Goal: Task Accomplishment & Management: Use online tool/utility

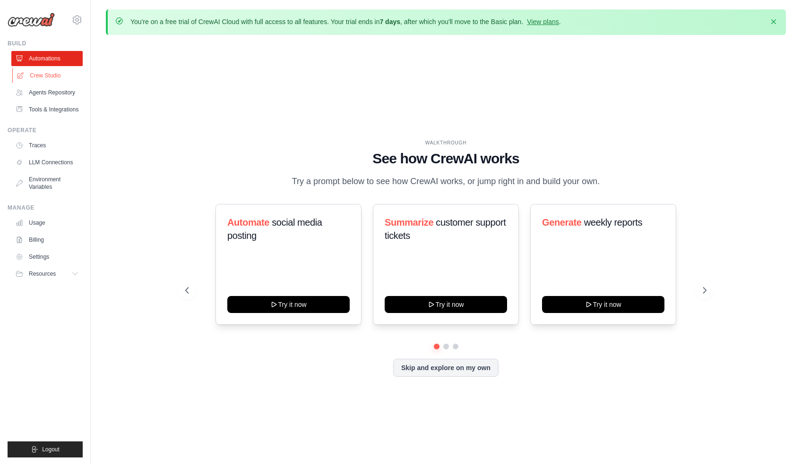
click at [56, 77] on link "Crew Studio" at bounding box center [47, 75] width 71 height 15
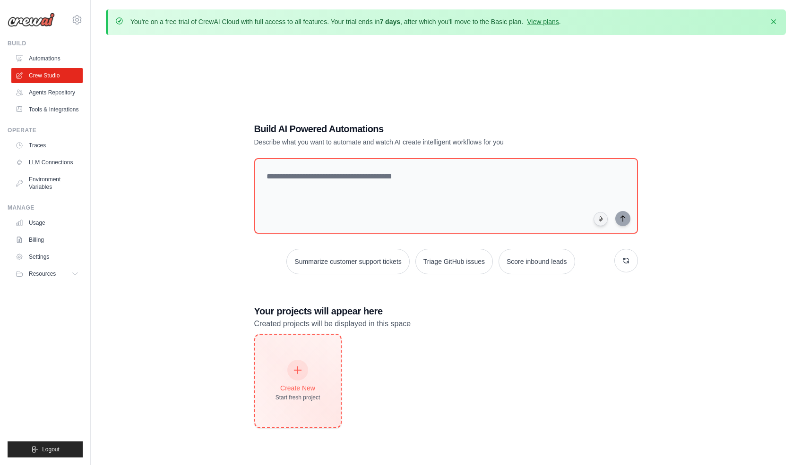
click at [312, 377] on div "Create New Start fresh project" at bounding box center [297, 381] width 45 height 41
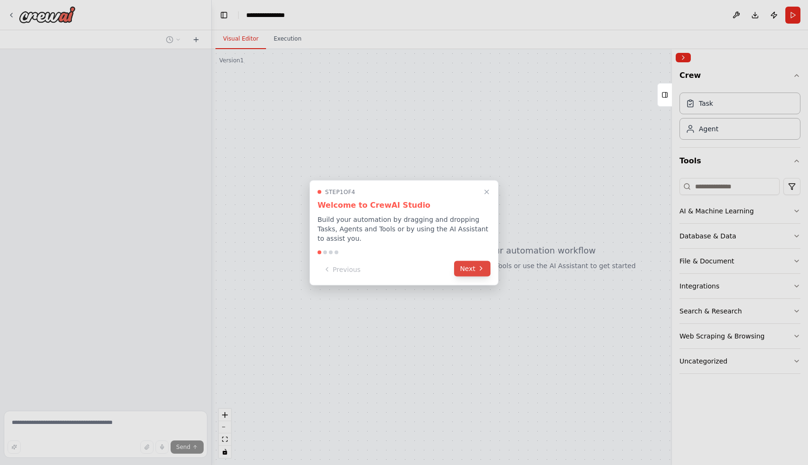
click at [478, 275] on button "Next" at bounding box center [472, 269] width 36 height 16
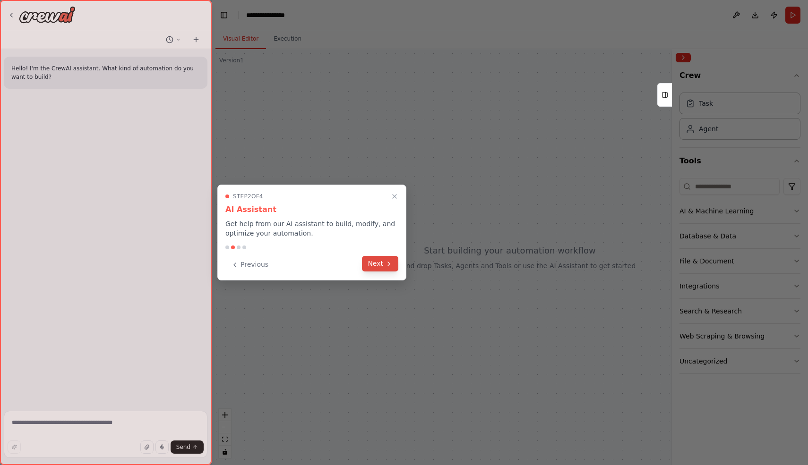
click at [369, 268] on button "Next" at bounding box center [380, 264] width 36 height 16
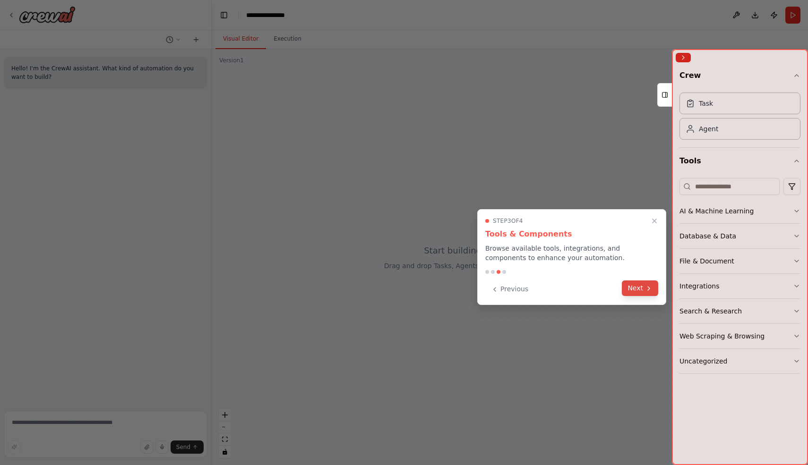
click at [637, 294] on button "Next" at bounding box center [640, 289] width 36 height 16
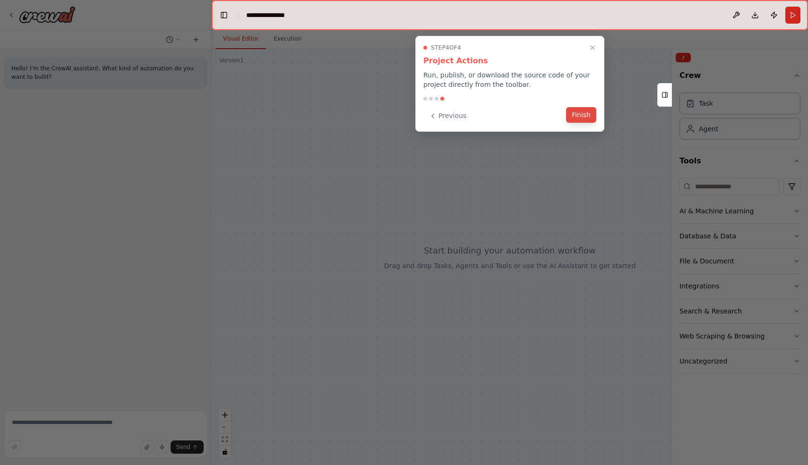
click at [572, 119] on button "Finish" at bounding box center [581, 115] width 30 height 16
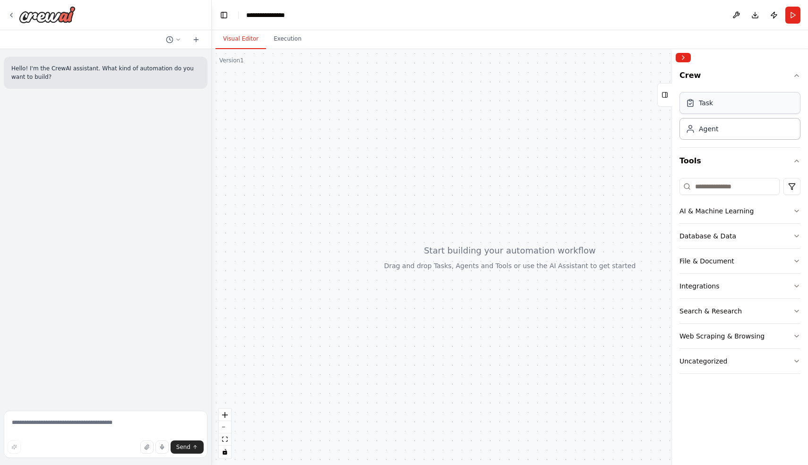
click at [726, 108] on div "Task" at bounding box center [739, 103] width 121 height 22
drag, startPoint x: 723, startPoint y: 109, endPoint x: 471, endPoint y: 152, distance: 255.4
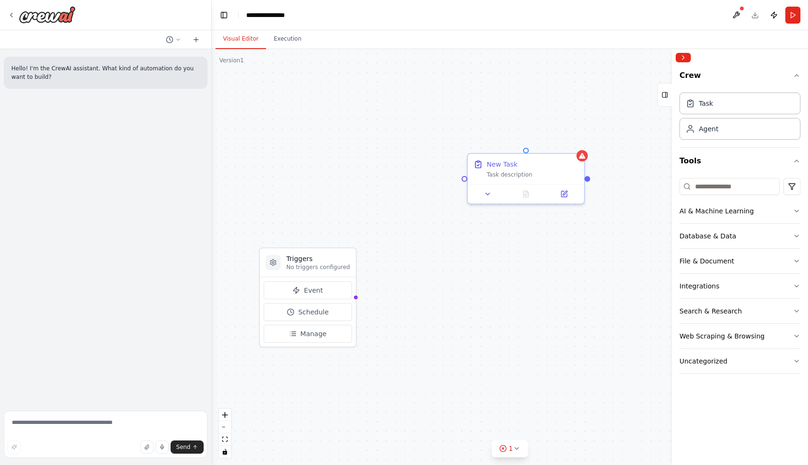
drag, startPoint x: 698, startPoint y: 131, endPoint x: 471, endPoint y: 91, distance: 229.7
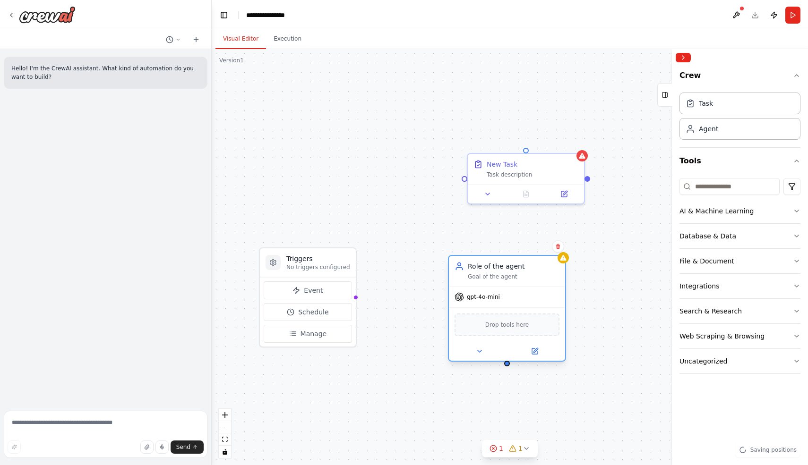
drag, startPoint x: 507, startPoint y: 107, endPoint x: 480, endPoint y: 287, distance: 182.5
click at [480, 281] on div "Goal of the agent" at bounding box center [514, 277] width 92 height 8
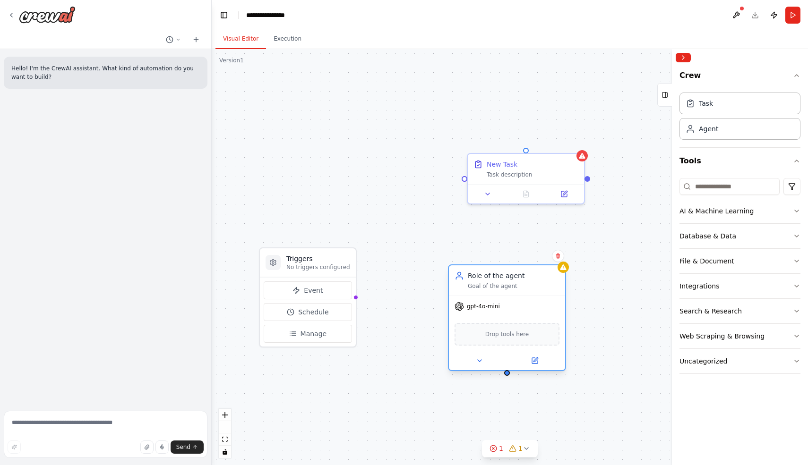
click at [482, 307] on span "gpt-4o-mini" at bounding box center [483, 307] width 33 height 8
click at [558, 259] on button at bounding box center [558, 256] width 12 height 12
click at [548, 260] on div "Triggers No triggers configured Event Schedule Manage New Task Task description…" at bounding box center [510, 257] width 596 height 416
click at [736, 213] on div "AI & Machine Learning" at bounding box center [716, 210] width 74 height 9
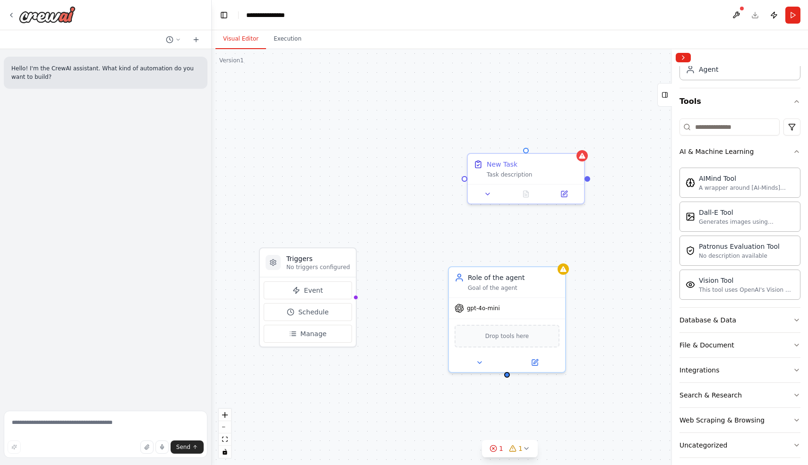
scroll to position [68, 0]
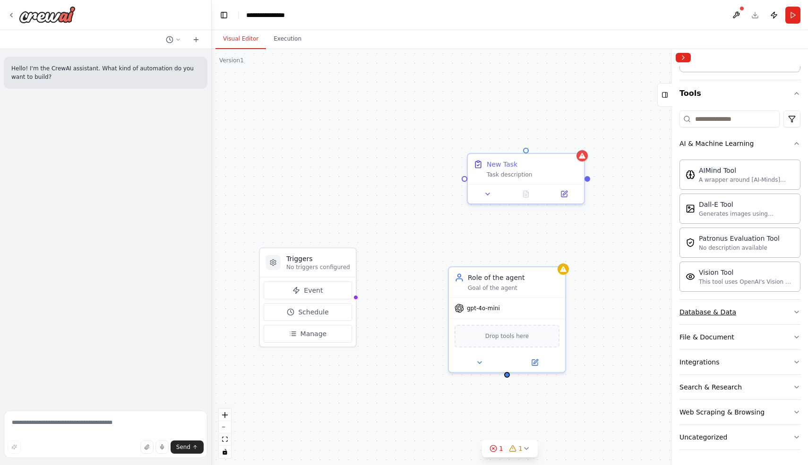
click at [719, 314] on div "Database & Data" at bounding box center [707, 311] width 57 height 9
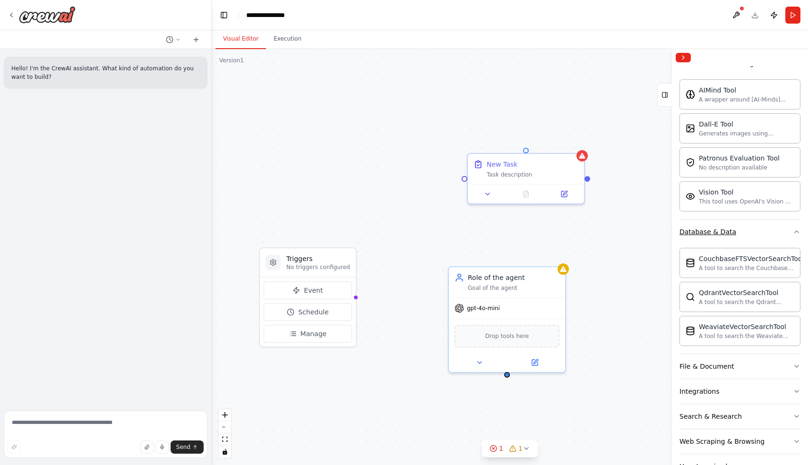
scroll to position [177, 0]
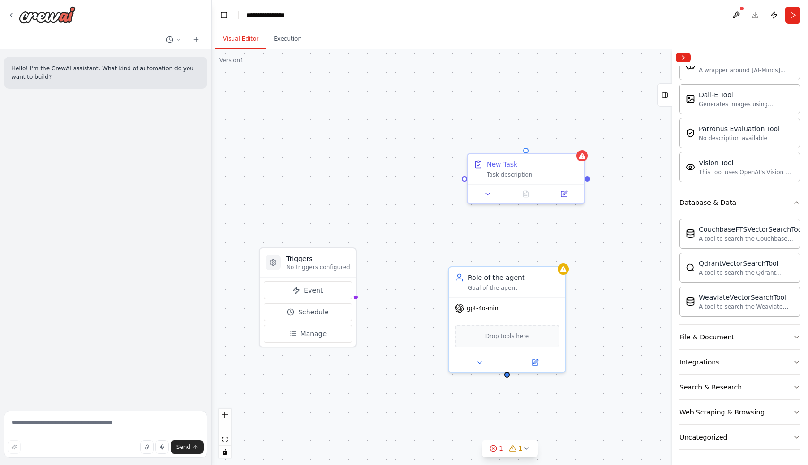
click at [706, 342] on div "File & Document" at bounding box center [706, 337] width 55 height 9
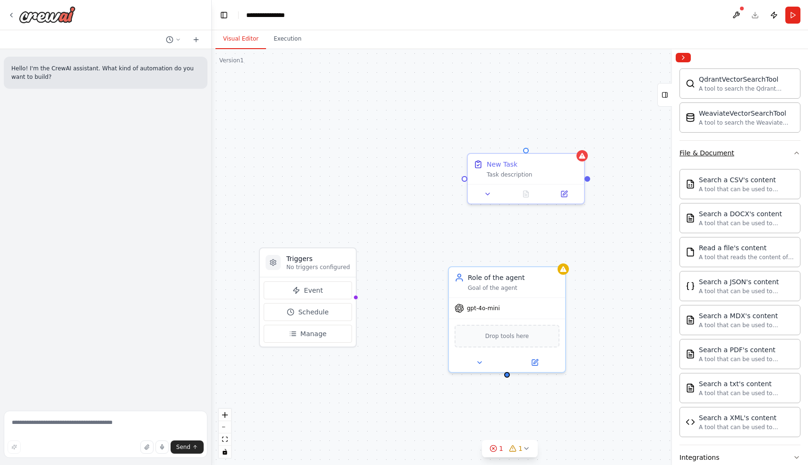
scroll to position [457, 0]
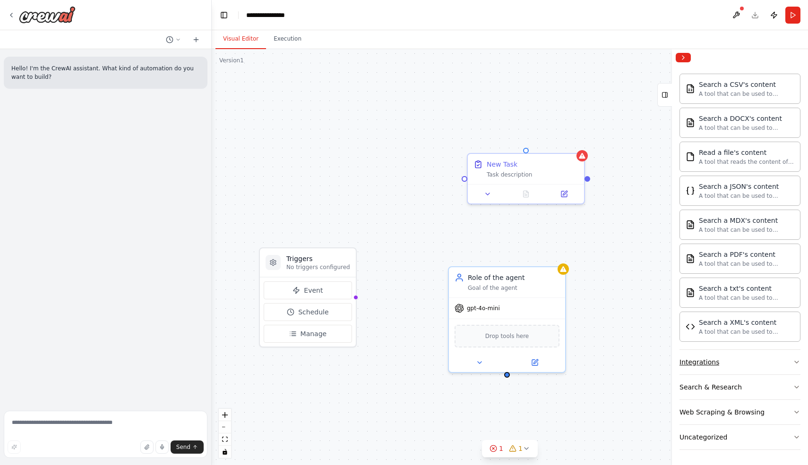
click at [706, 373] on button "Integrations" at bounding box center [739, 362] width 121 height 25
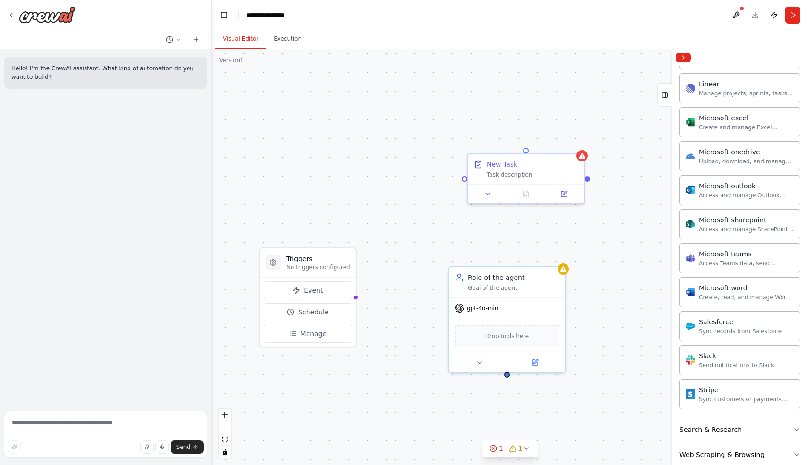
scroll to position [1042, 0]
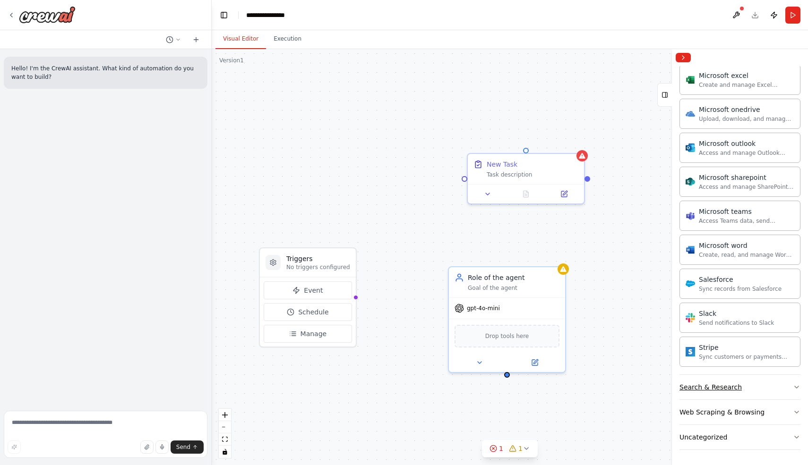
click at [722, 395] on button "Search & Research" at bounding box center [739, 387] width 121 height 25
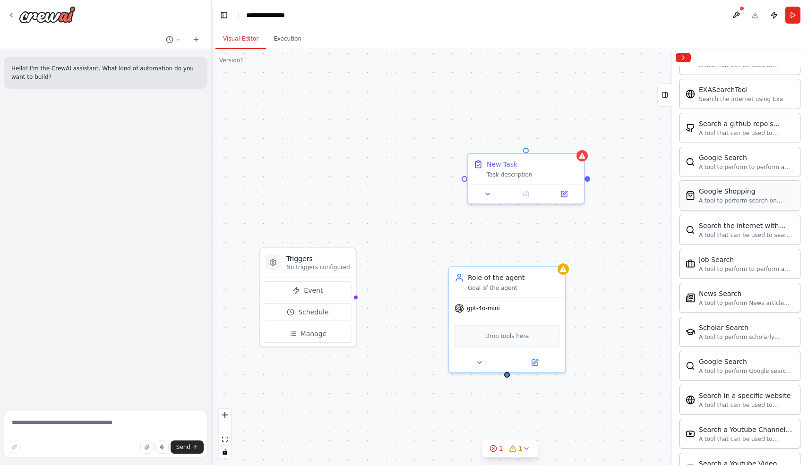
scroll to position [1526, 0]
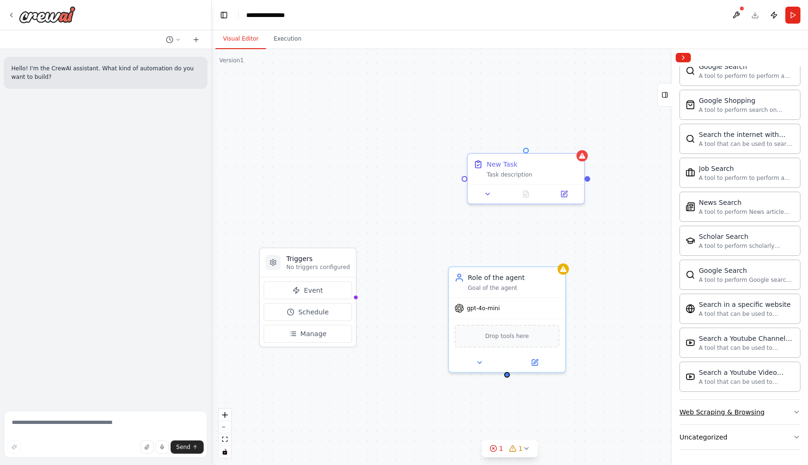
click at [719, 416] on div "Web Scraping & Browsing" at bounding box center [721, 412] width 85 height 9
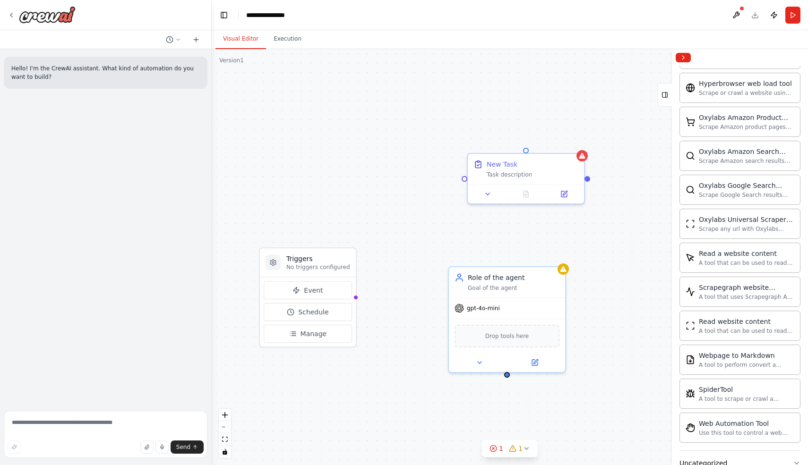
scroll to position [2044, 0]
